Goal: Transaction & Acquisition: Book appointment/travel/reservation

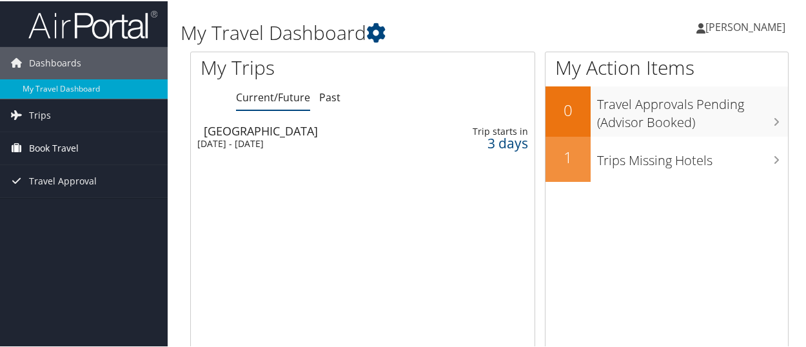
click at [67, 148] on span "Book Travel" at bounding box center [54, 147] width 50 height 32
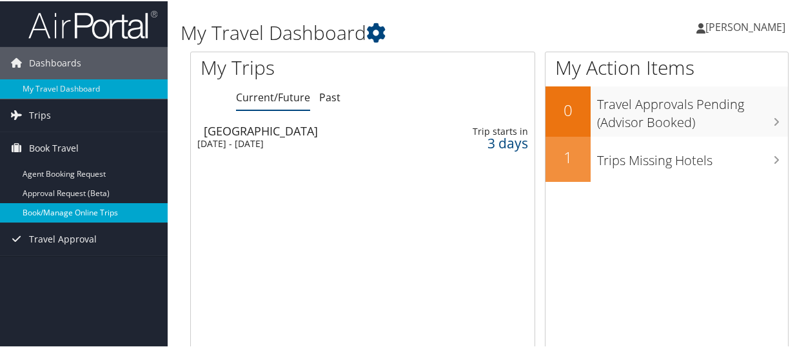
click at [90, 215] on link "Book/Manage Online Trips" at bounding box center [84, 211] width 168 height 19
click at [54, 214] on link "Book/Manage Online Trips" at bounding box center [84, 211] width 168 height 19
